Goal: Entertainment & Leisure: Consume media (video, audio)

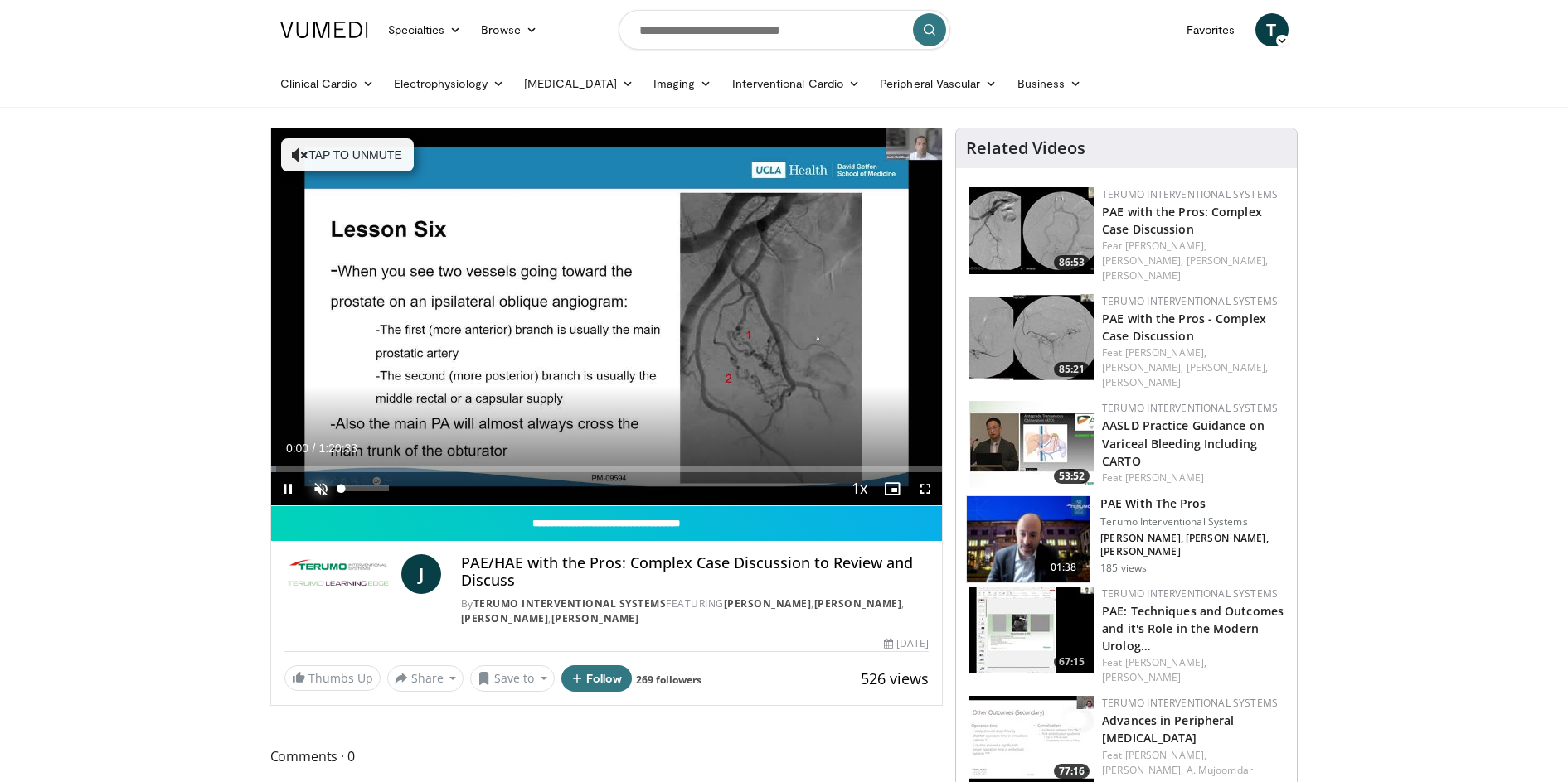
click at [319, 485] on span "Video Player" at bounding box center [321, 489] width 33 height 33
drag, startPoint x: 307, startPoint y: 469, endPoint x: 381, endPoint y: 471, distance: 74.0
click at [381, 471] on div "0:13:19" at bounding box center [327, 468] width 111 height 6
